Goal: Information Seeking & Learning: Learn about a topic

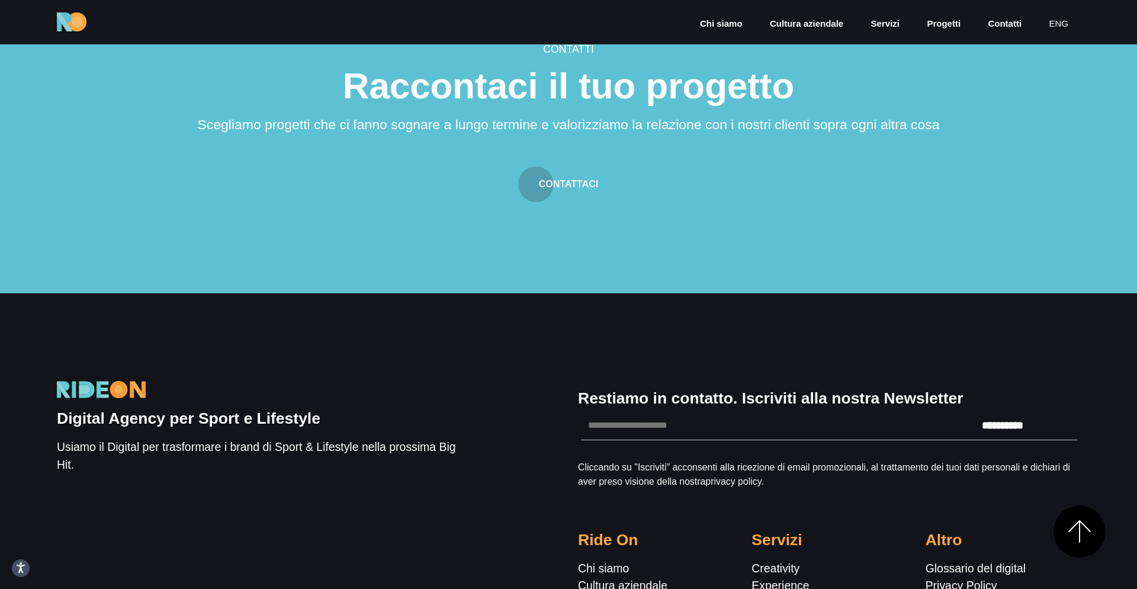
scroll to position [4009, 0]
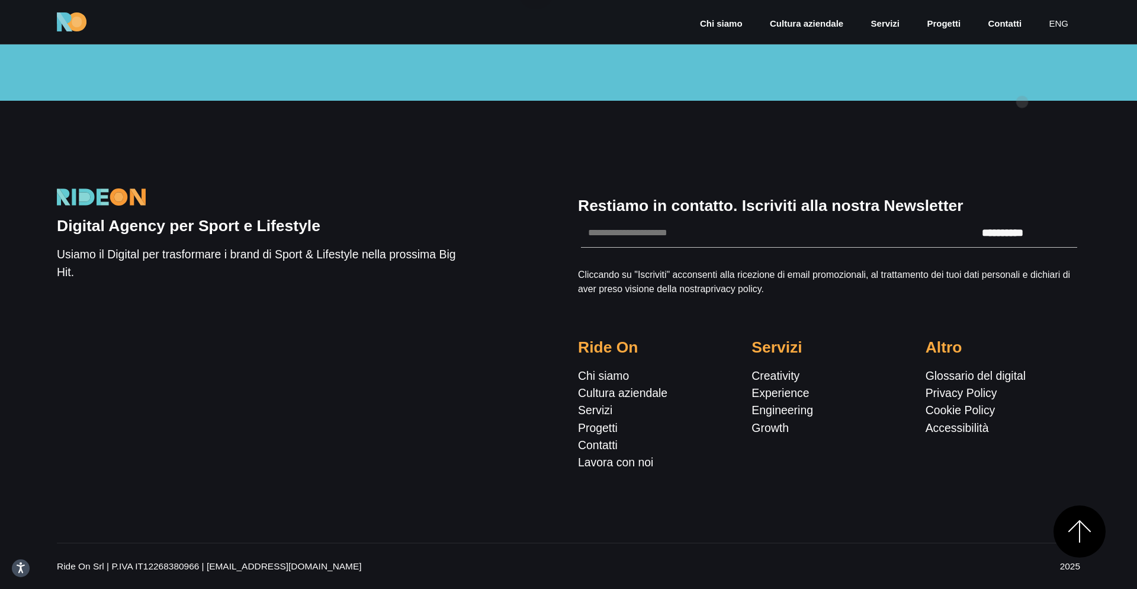
drag, startPoint x: 120, startPoint y: 195, endPoint x: 1022, endPoint y: 102, distance: 907.6
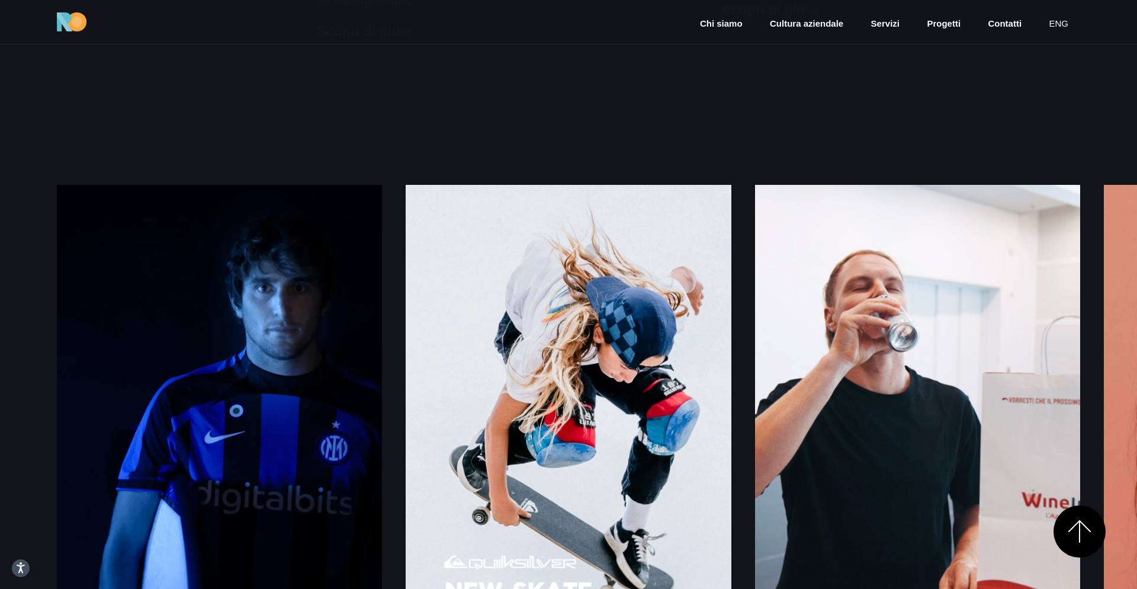
scroll to position [1451, 0]
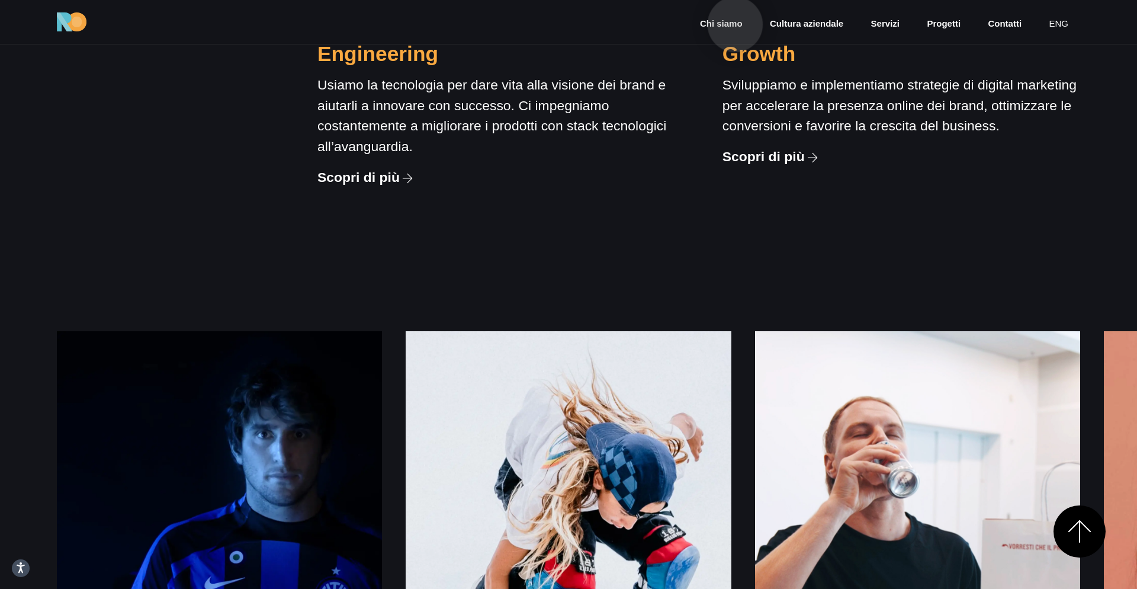
click at [735, 21] on link "Chi siamo" at bounding box center [721, 24] width 45 height 14
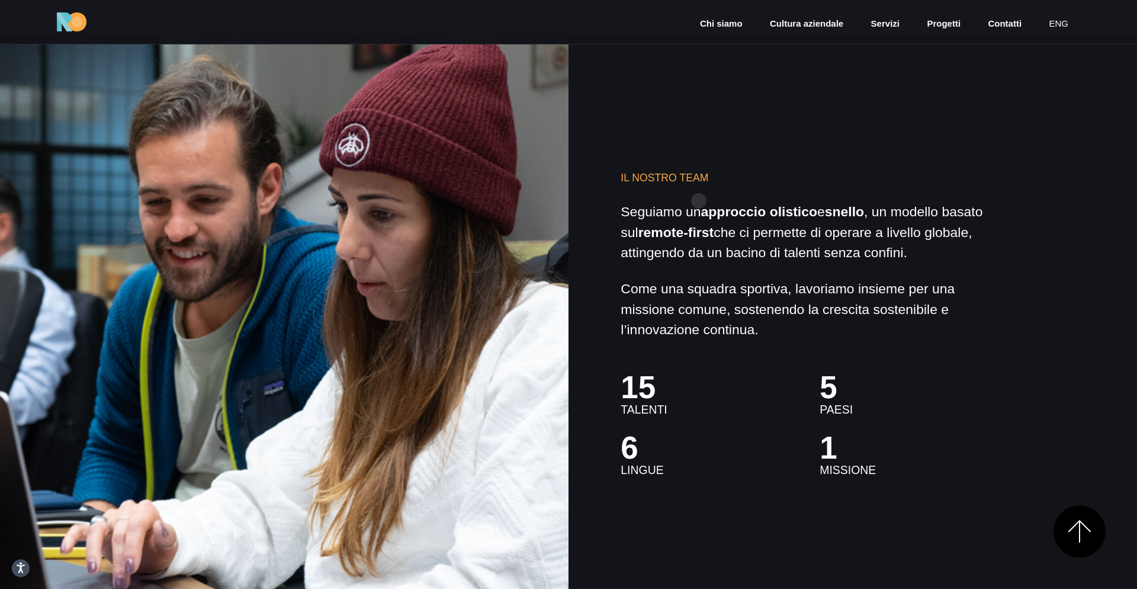
scroll to position [3263, 0]
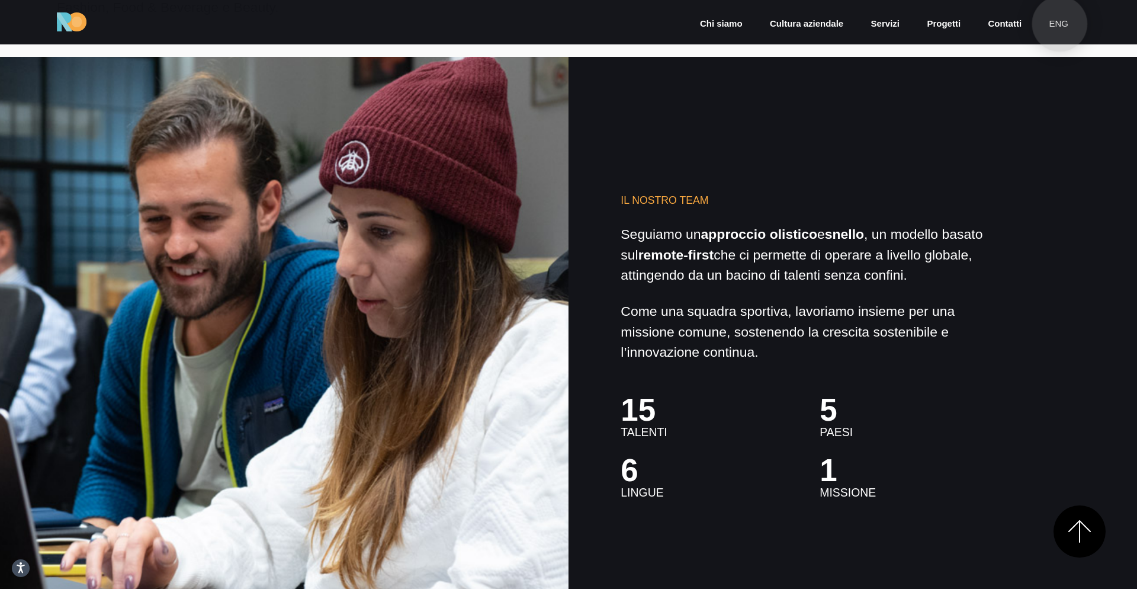
click at [1059, 23] on link "eng" at bounding box center [1059, 24] width 22 height 14
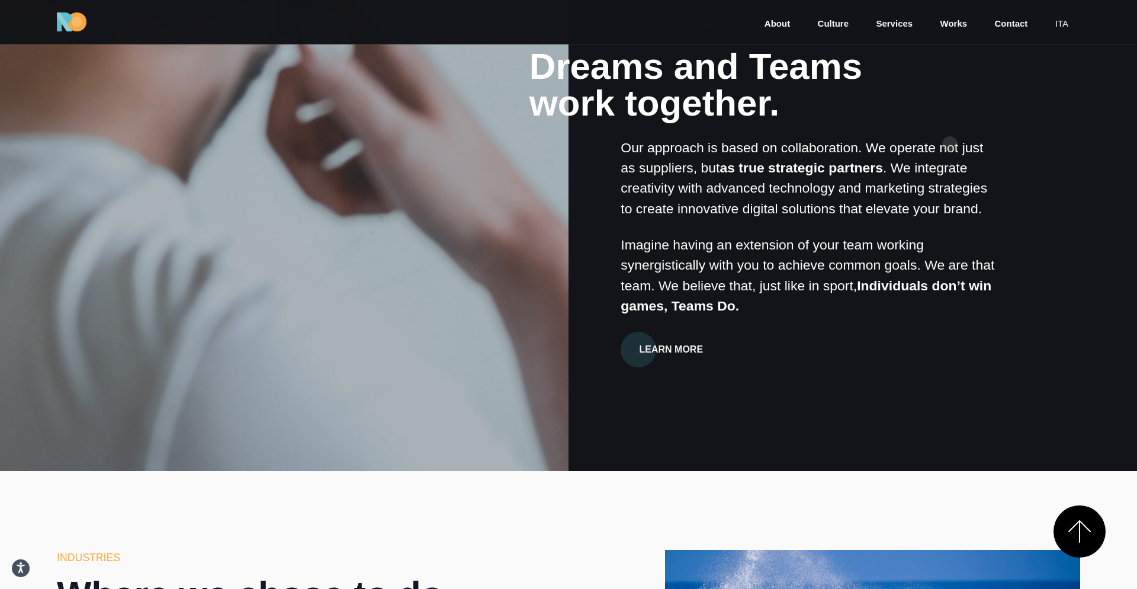
scroll to position [1028, 0]
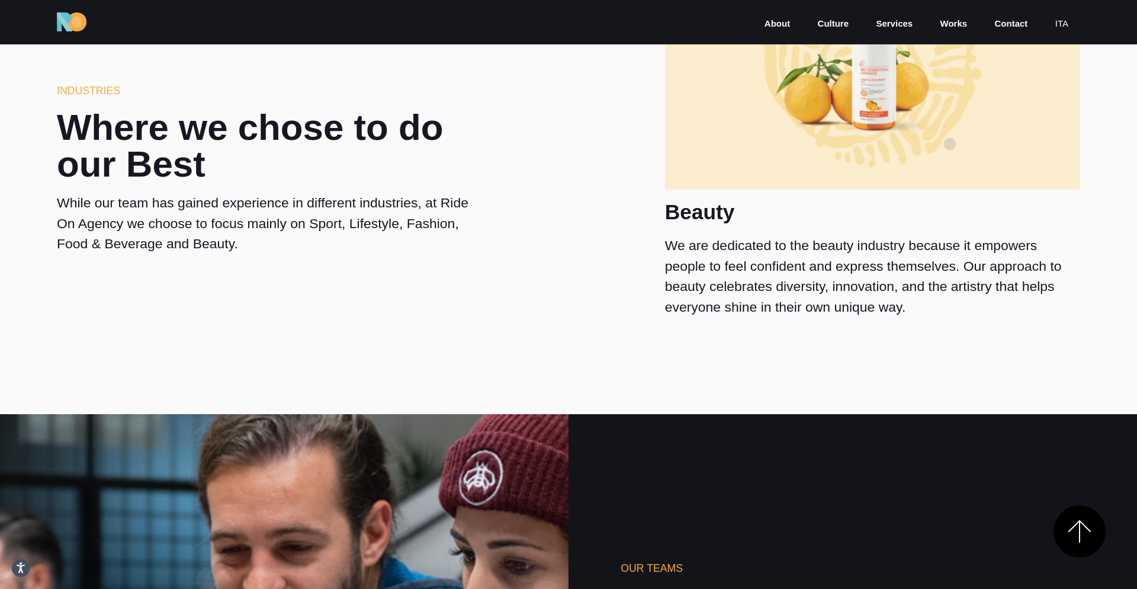
click at [950, 144] on img at bounding box center [872, 60] width 415 height 260
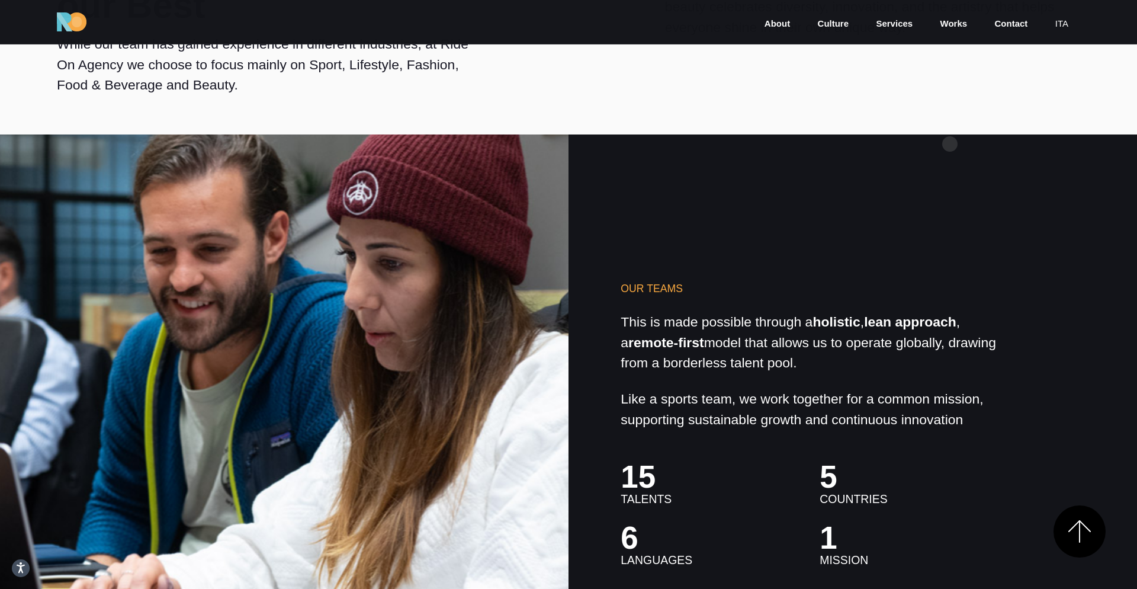
scroll to position [3279, 0]
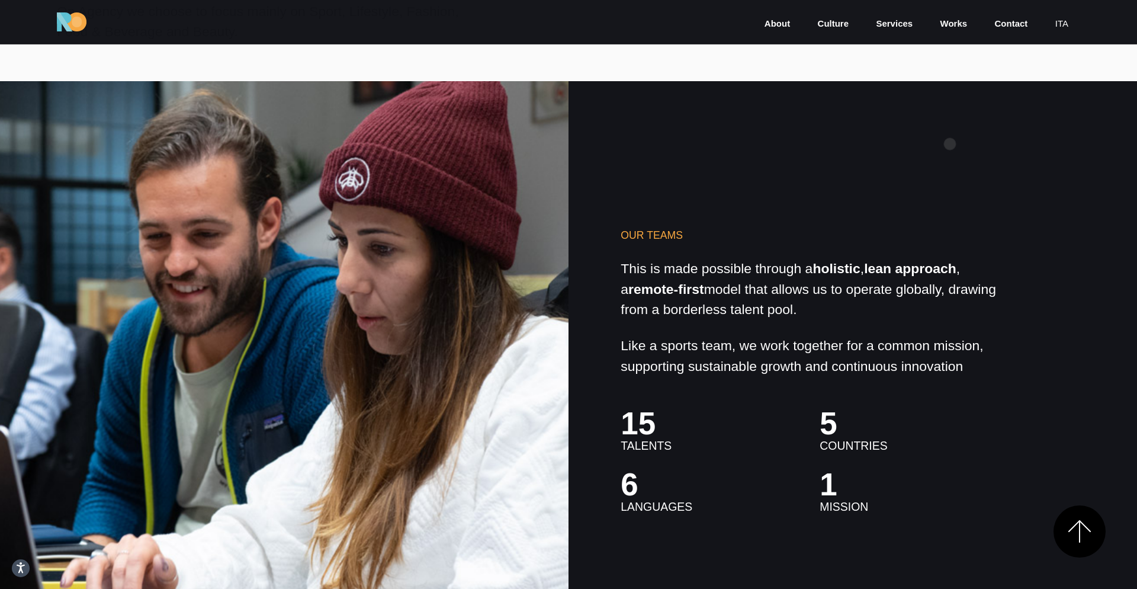
click at [950, 144] on div "Our Teams This is made possible through a holistic , lean approach , a remote-f…" at bounding box center [568, 365] width 1137 height 569
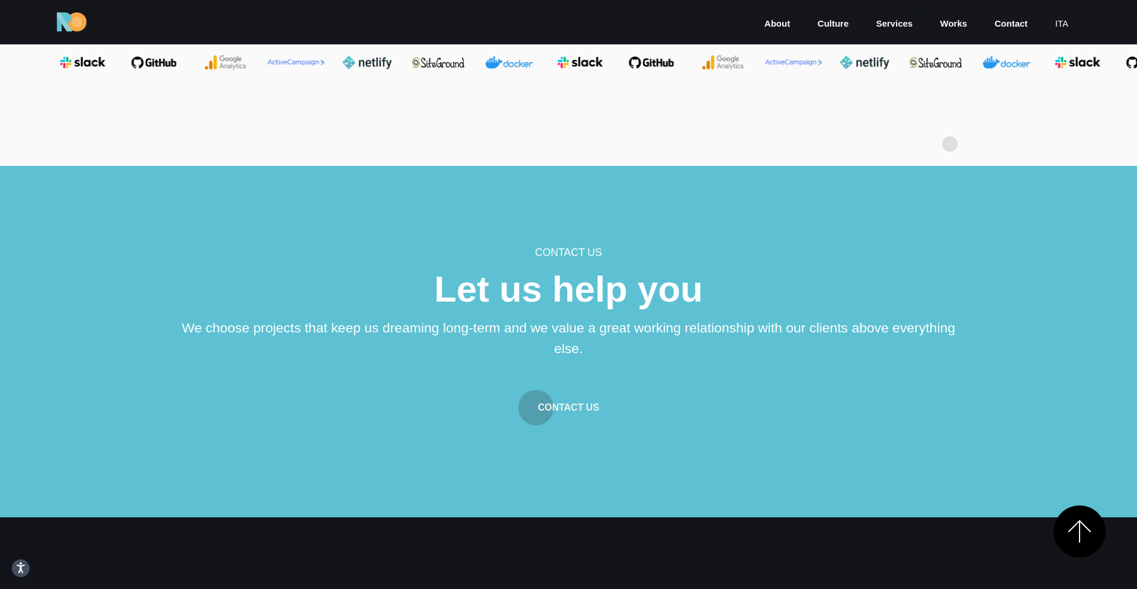
scroll to position [4892, 0]
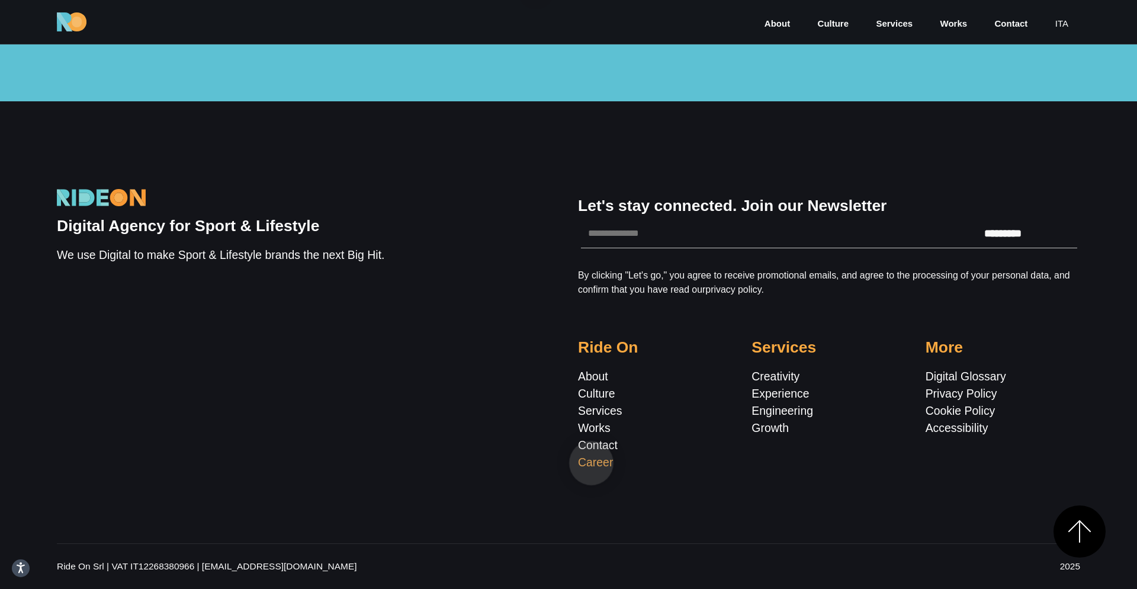
click at [592, 463] on link "Career" at bounding box center [595, 462] width 35 height 13
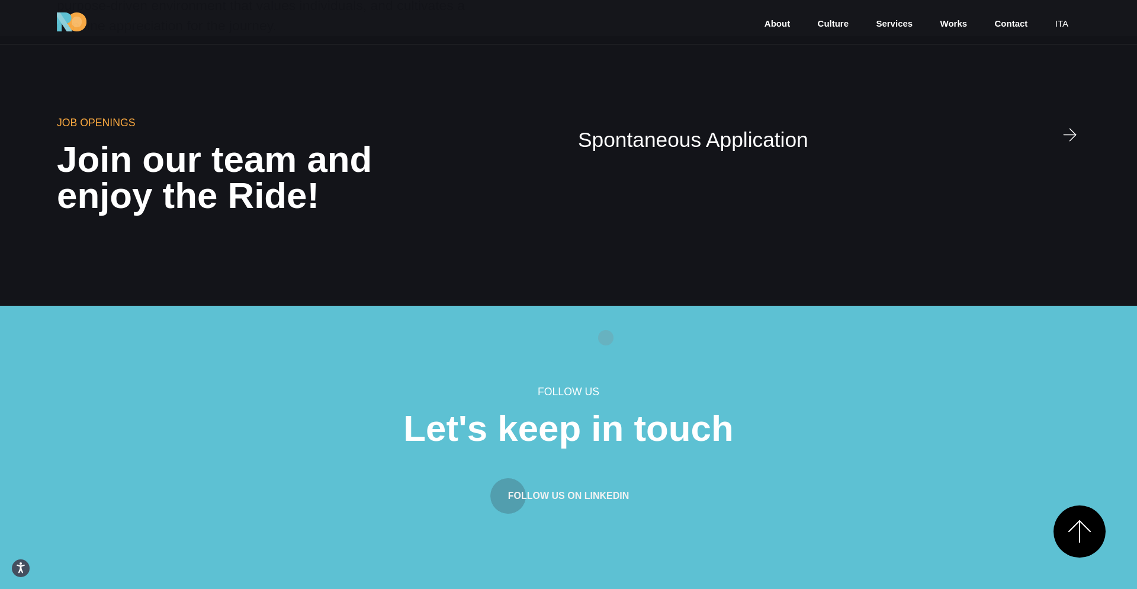
scroll to position [3751, 0]
drag, startPoint x: 108, startPoint y: 204, endPoint x: 180, endPoint y: 204, distance: 72.3
click at [180, 204] on h2 "Join our team and enjoy the Ride!" at bounding box center [264, 178] width 415 height 73
click at [396, 249] on section "Job Openings Join our team and enjoy the Ride! Spontaneous Application" at bounding box center [568, 172] width 1137 height 270
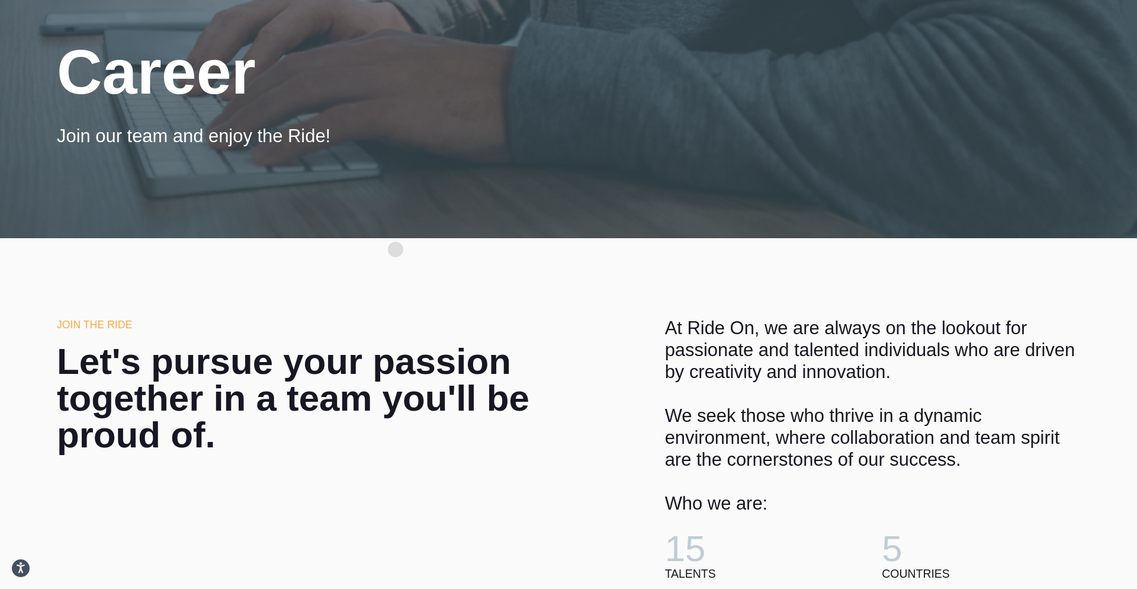
scroll to position [0, 0]
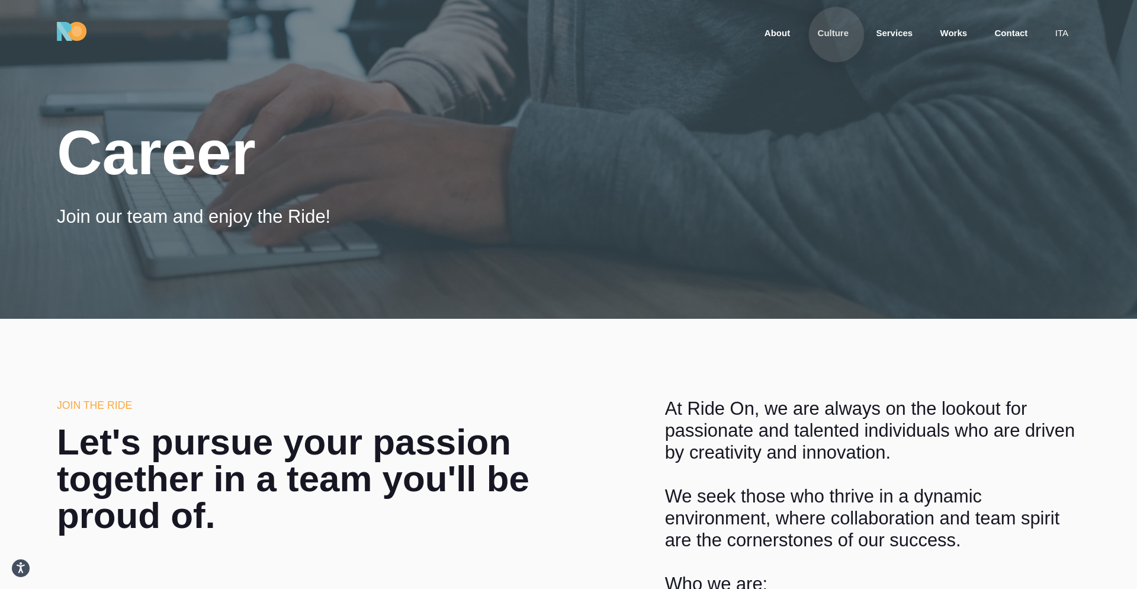
click at [837, 35] on link "Culture" at bounding box center [834, 34] width 34 height 14
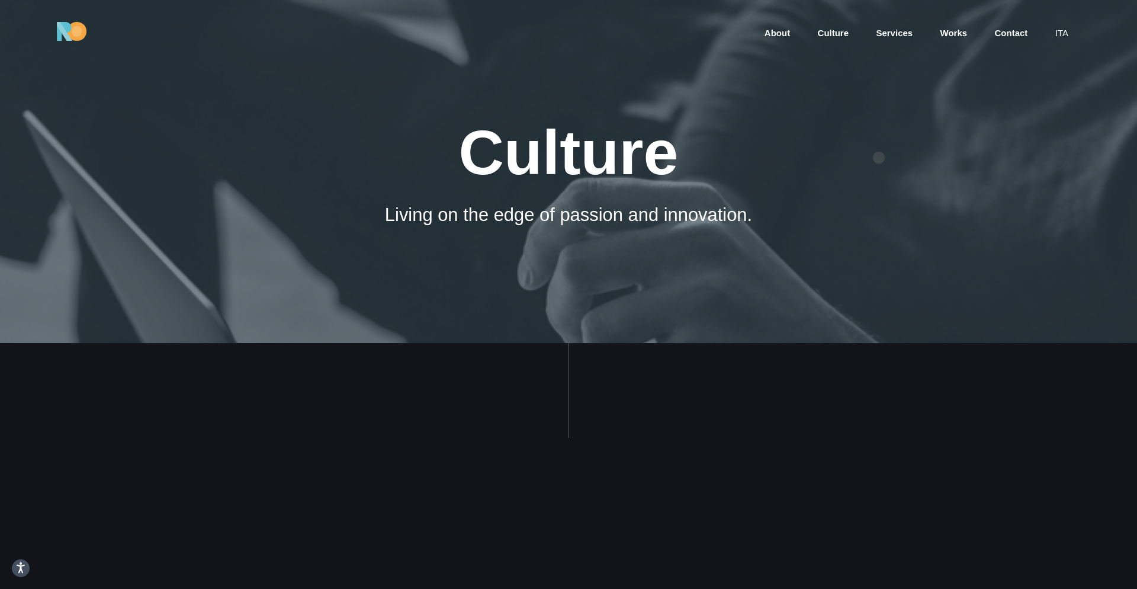
click at [879, 158] on div "Culture" at bounding box center [568, 152] width 787 height 69
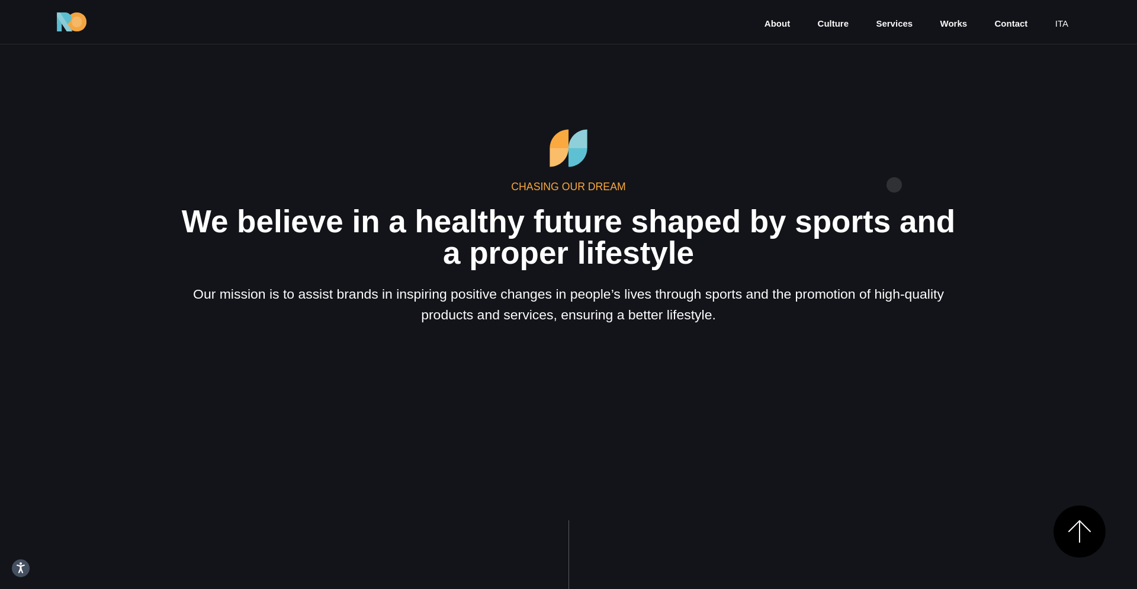
scroll to position [410, 0]
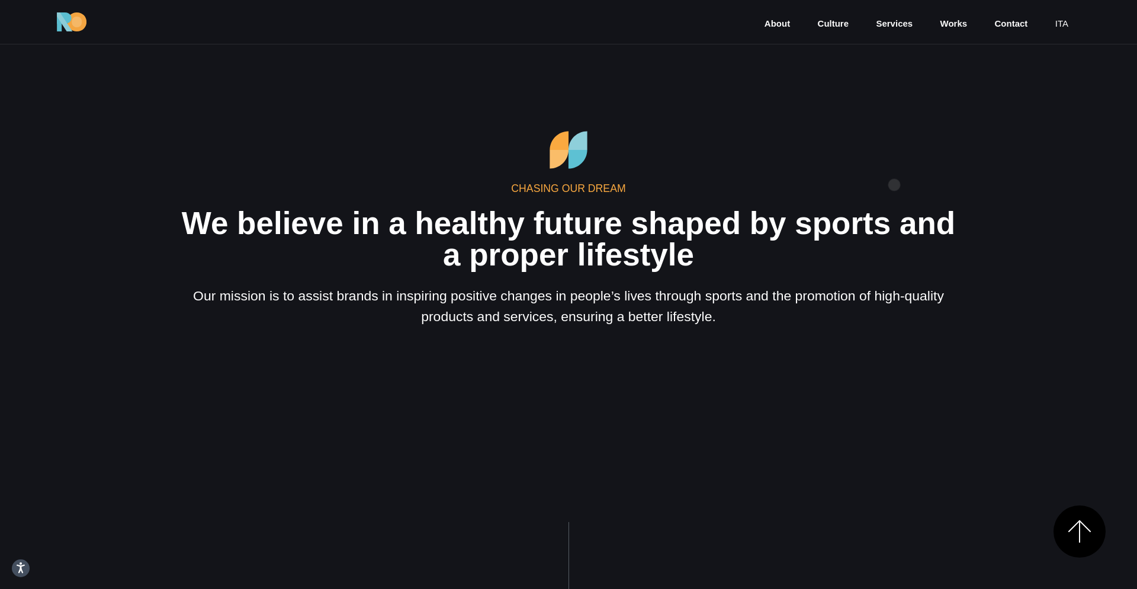
click at [894, 185] on h6 "Chasing our Dream" at bounding box center [568, 188] width 787 height 15
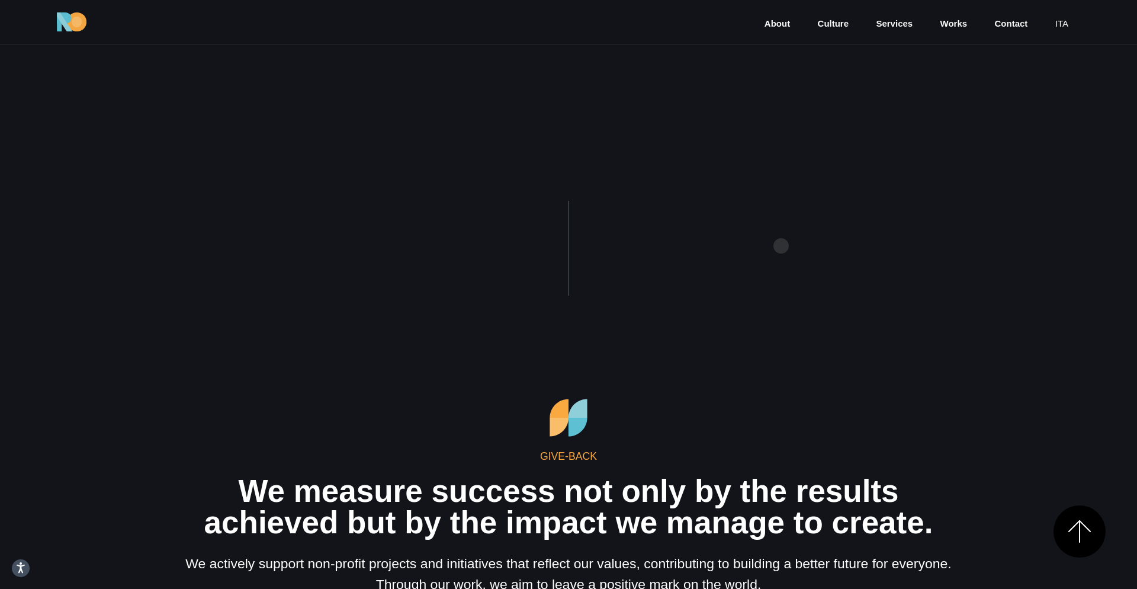
scroll to position [2499, 0]
